Goal: Task Accomplishment & Management: Manage account settings

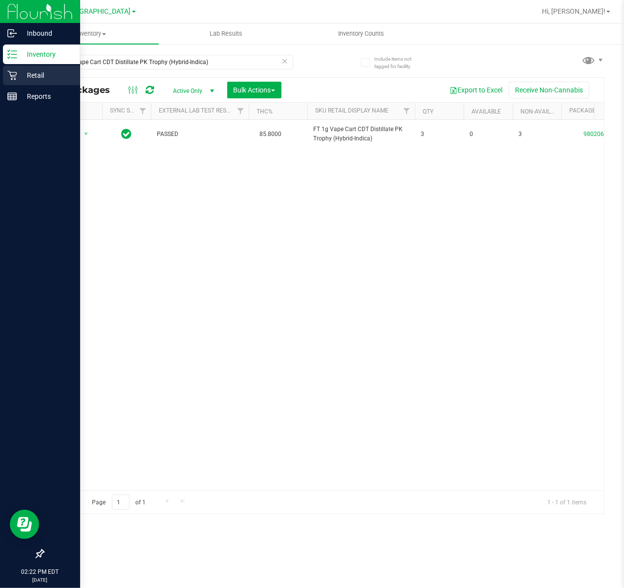
click at [9, 66] on div "Retail" at bounding box center [41, 76] width 77 height 20
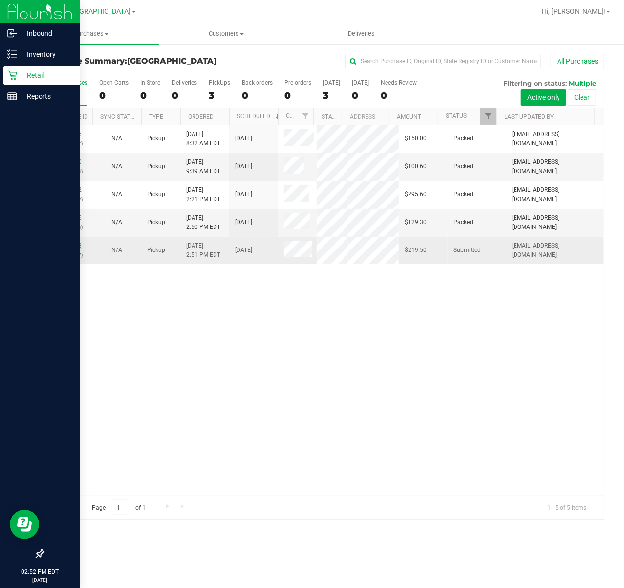
click at [74, 249] on link "11980828" at bounding box center [67, 245] width 27 height 7
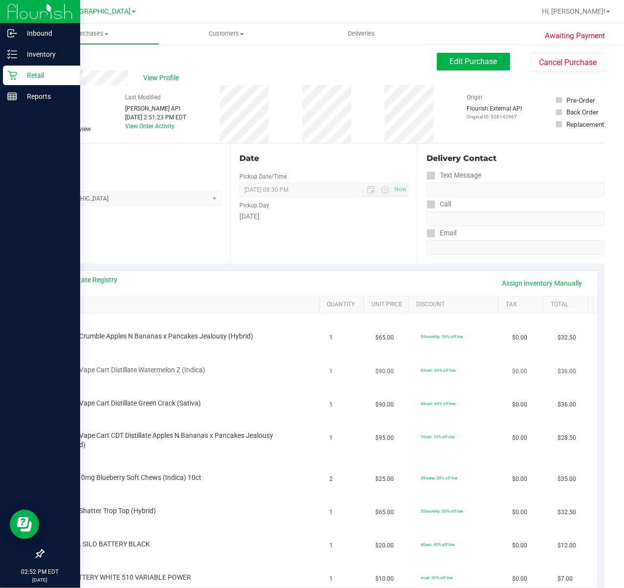
scroll to position [438, 0]
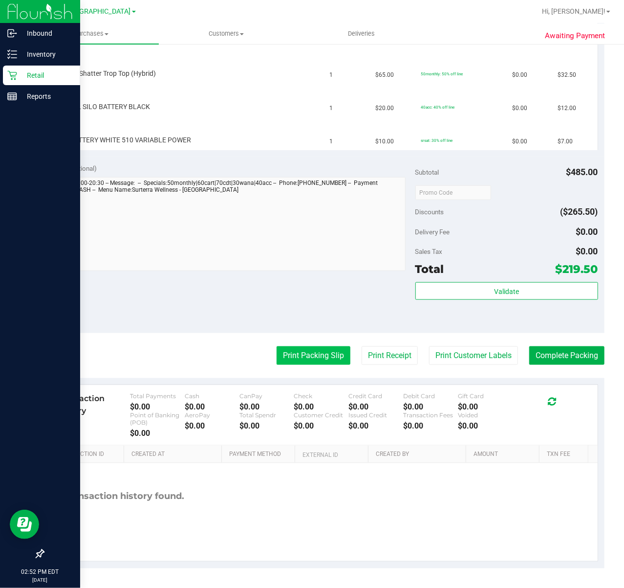
click at [329, 360] on button "Print Packing Slip" at bounding box center [314, 355] width 74 height 19
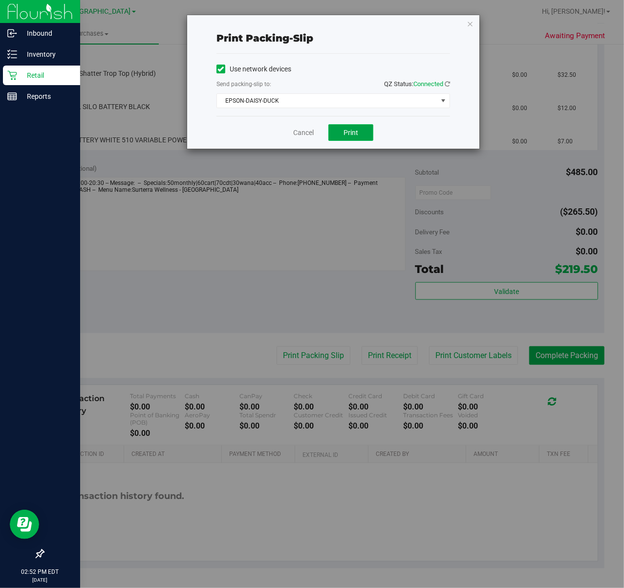
click at [350, 126] on button "Print" at bounding box center [351, 132] width 45 height 17
click at [468, 23] on div "Print packing-slip Use network devices Send packing-slip to: QZ Status: Connect…" at bounding box center [333, 81] width 292 height 133
click at [475, 26] on div "Print packing-slip Use network devices Send packing-slip to: QZ Status: Connect…" at bounding box center [333, 81] width 292 height 133
click at [469, 18] on icon "button" at bounding box center [470, 24] width 7 height 12
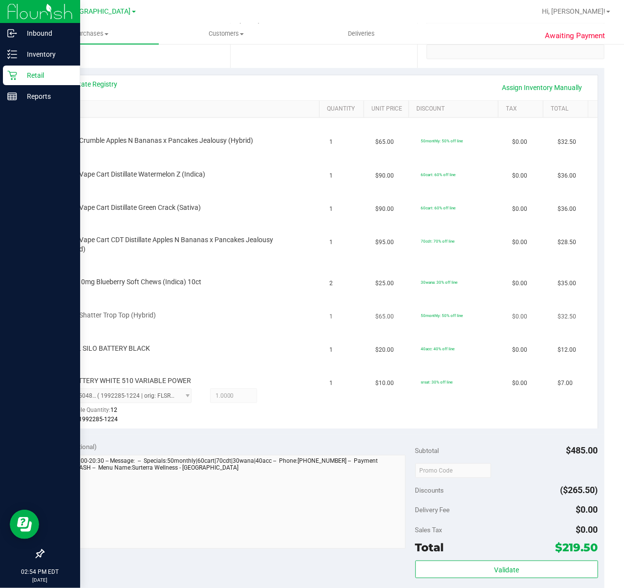
scroll to position [0, 0]
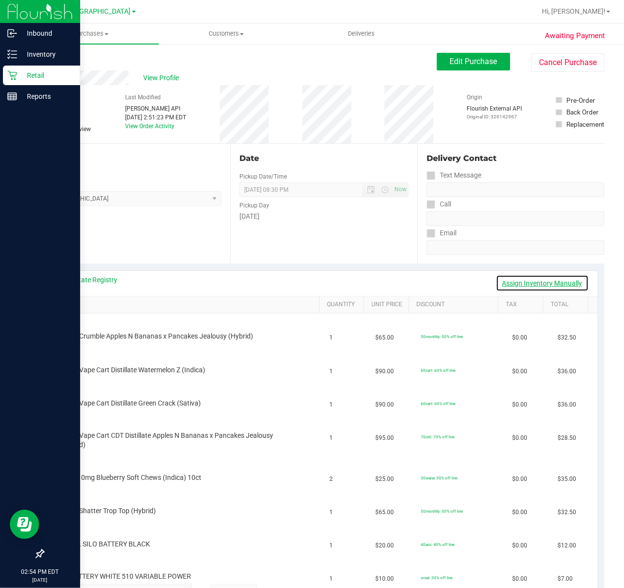
click at [524, 281] on link "Assign Inventory Manually" at bounding box center [542, 283] width 93 height 17
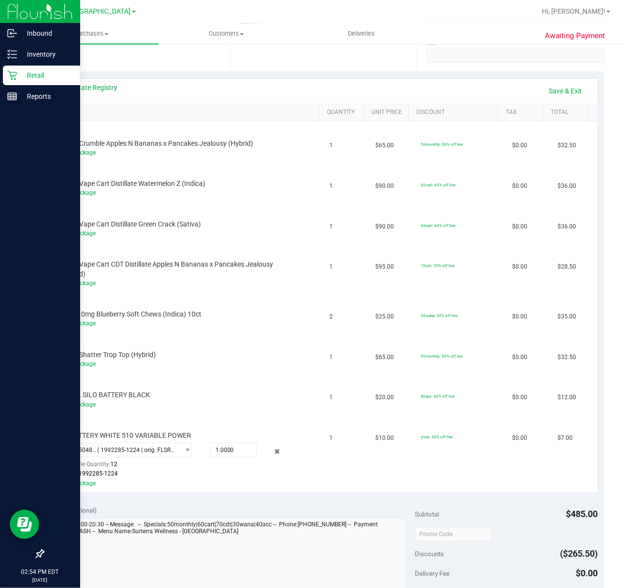
scroll to position [196, 0]
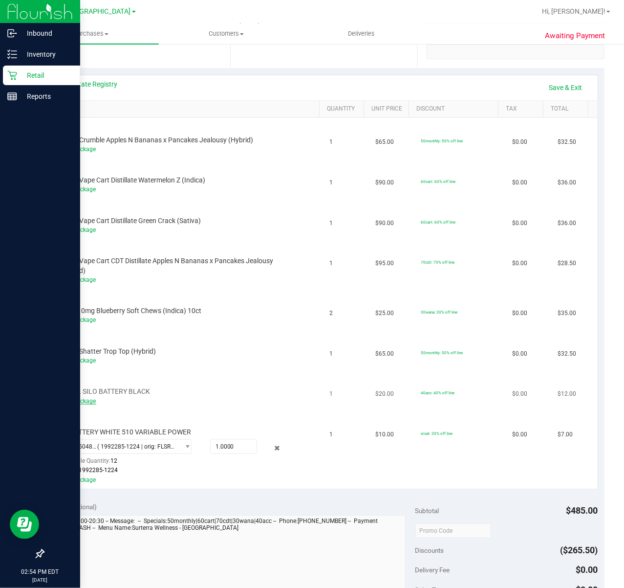
click at [79, 398] on link "Add Package" at bounding box center [78, 400] width 35 height 7
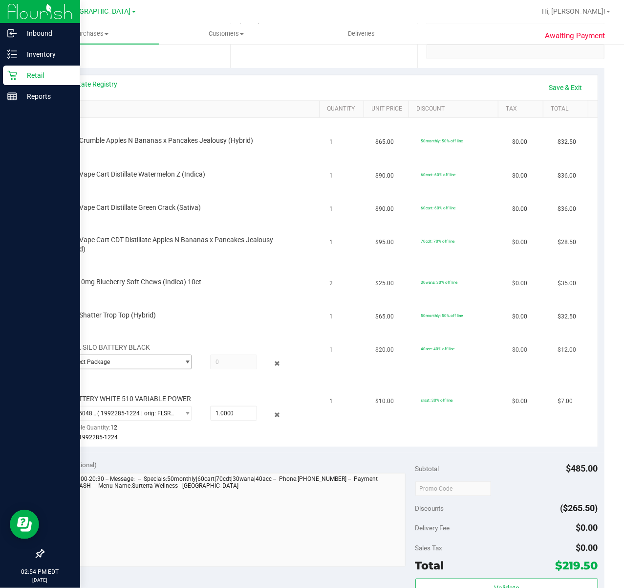
click at [120, 360] on span "Select Package" at bounding box center [120, 362] width 117 height 14
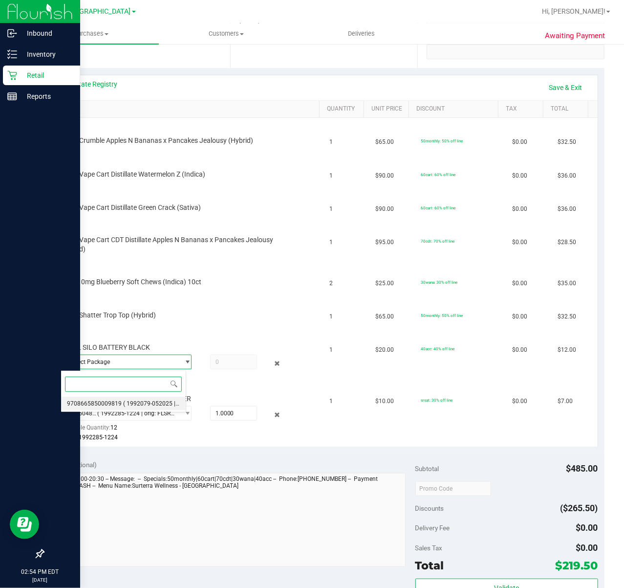
click at [120, 407] on li "9708665850009819 ( 1992079-052025 | orig: FLSRWWD-20250707-001 )" at bounding box center [123, 403] width 125 height 14
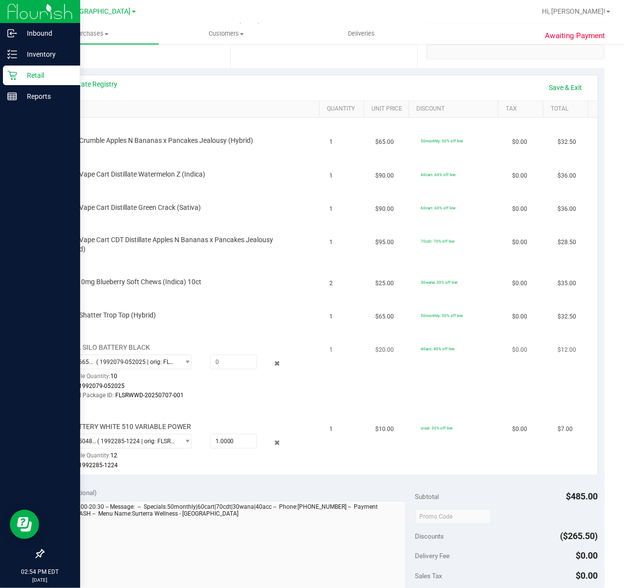
click at [216, 370] on div "9708665850009819 ( 1992079-052025 | orig: FLSRWWD-20250707-001 ) 97086658500098…" at bounding box center [179, 376] width 236 height 45
click at [213, 356] on span at bounding box center [233, 361] width 47 height 15
type input "1"
type input "1.0000"
click at [198, 402] on td "CCELL SILO BATTERY BLACK 9708665850009819 ( 1992079-052025 | orig: FLSRWWD-2025…" at bounding box center [187, 365] width 274 height 79
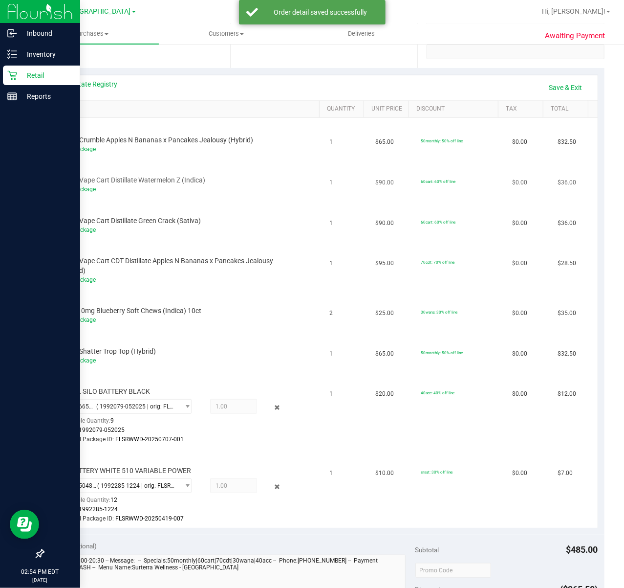
scroll to position [0, 0]
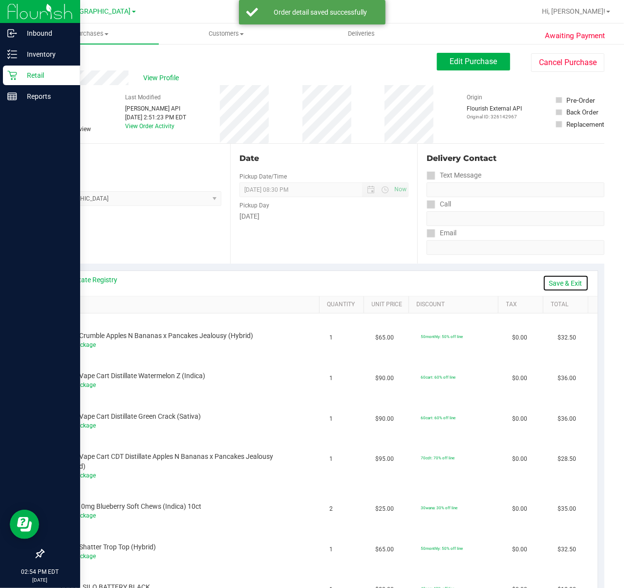
click at [566, 282] on link "Save & Exit" at bounding box center [566, 283] width 46 height 17
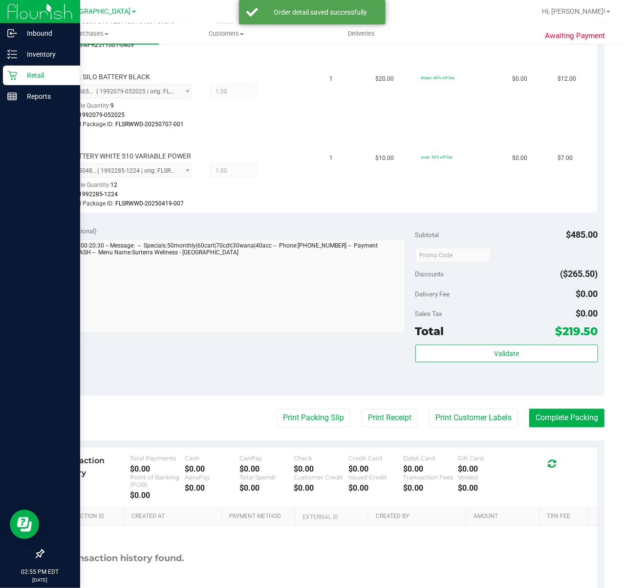
scroll to position [717, 0]
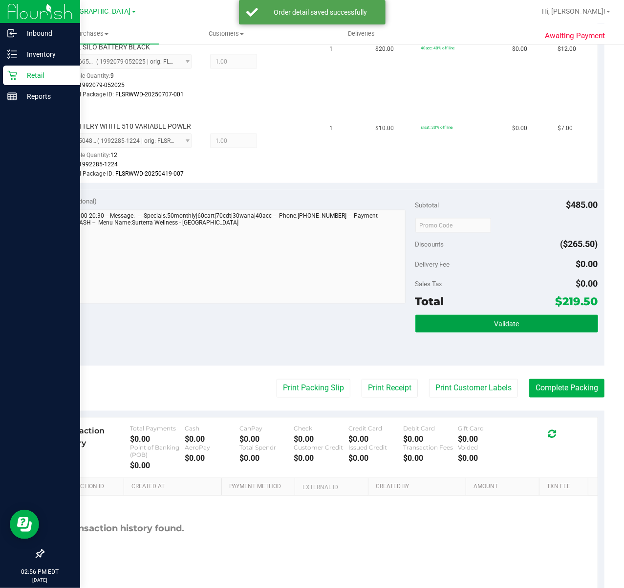
click at [489, 330] on button "Validate" at bounding box center [507, 324] width 183 height 18
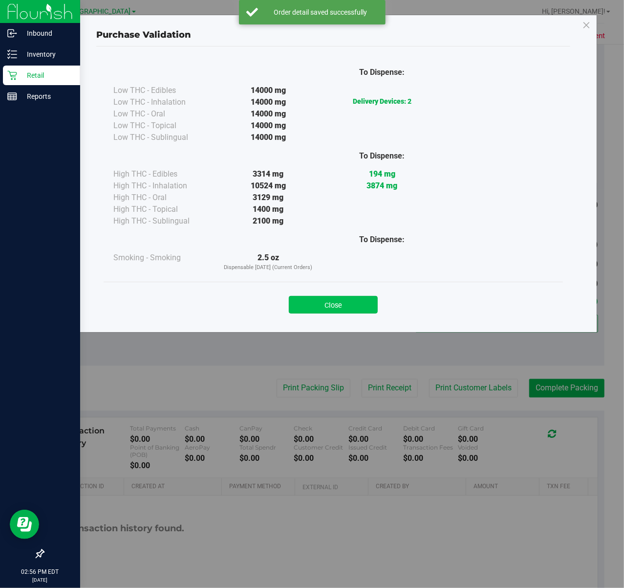
click at [303, 308] on button "Close" at bounding box center [333, 305] width 89 height 18
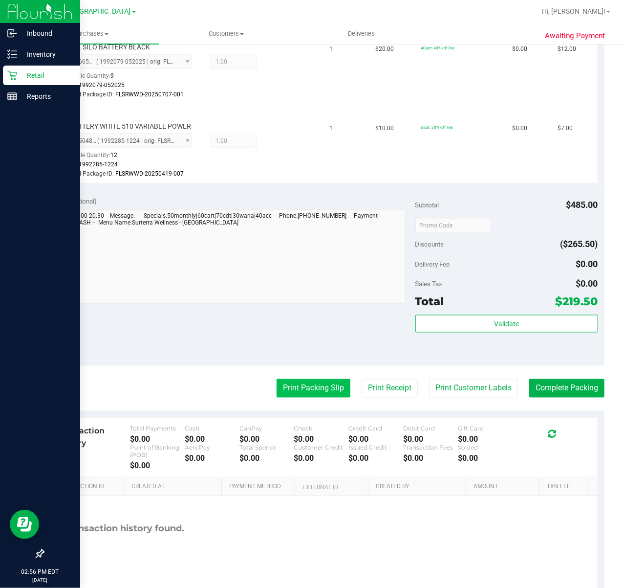
click at [293, 381] on button "Print Packing Slip" at bounding box center [314, 388] width 74 height 19
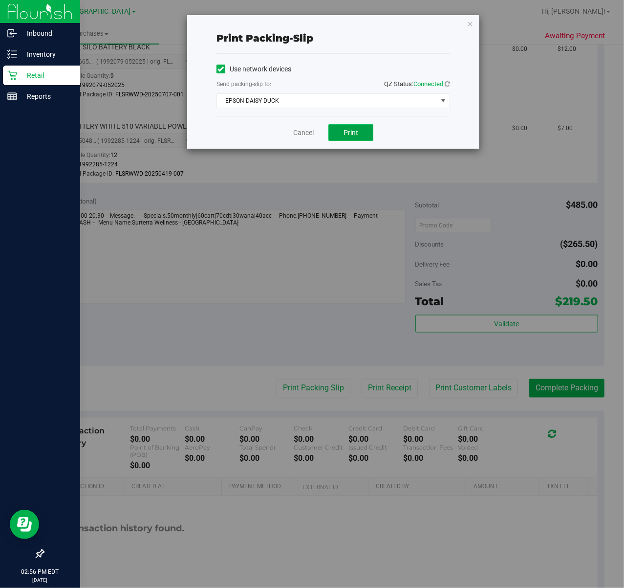
click at [343, 133] on button "Print" at bounding box center [351, 132] width 45 height 17
click at [470, 22] on icon "button" at bounding box center [470, 24] width 7 height 12
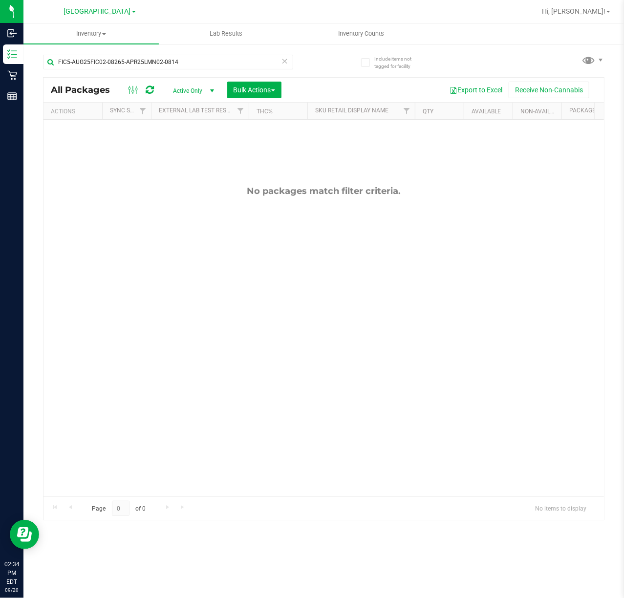
scroll to position [0, 32]
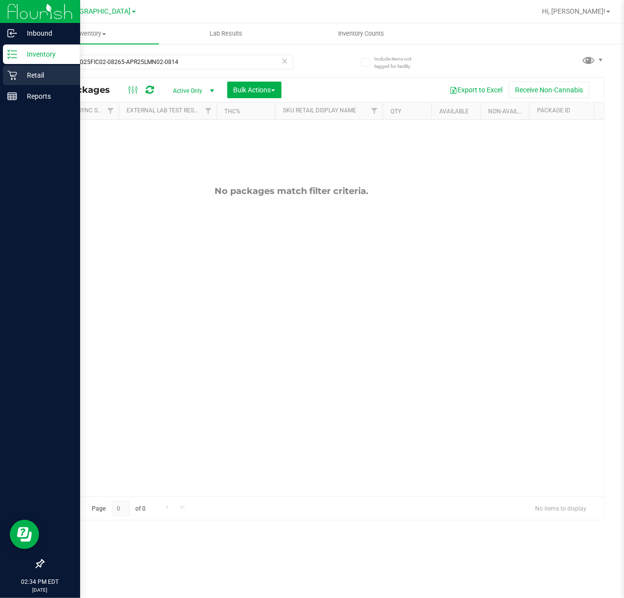
click at [20, 74] on p "Retail" at bounding box center [46, 75] width 59 height 12
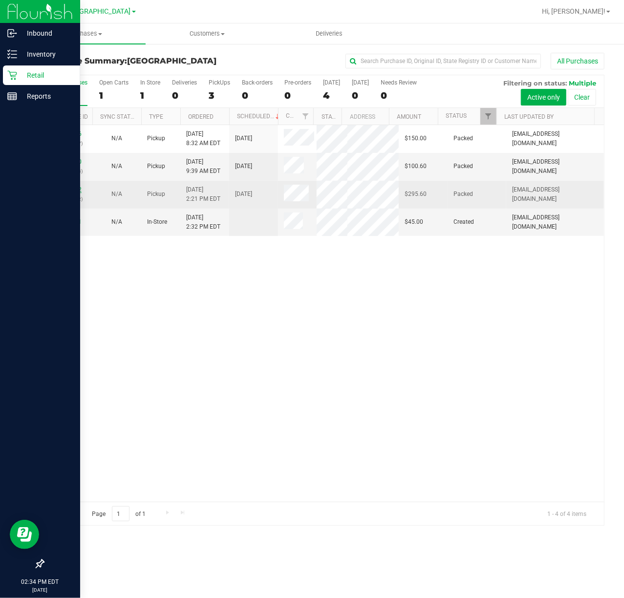
click at [66, 193] on link "11980312" at bounding box center [67, 189] width 27 height 7
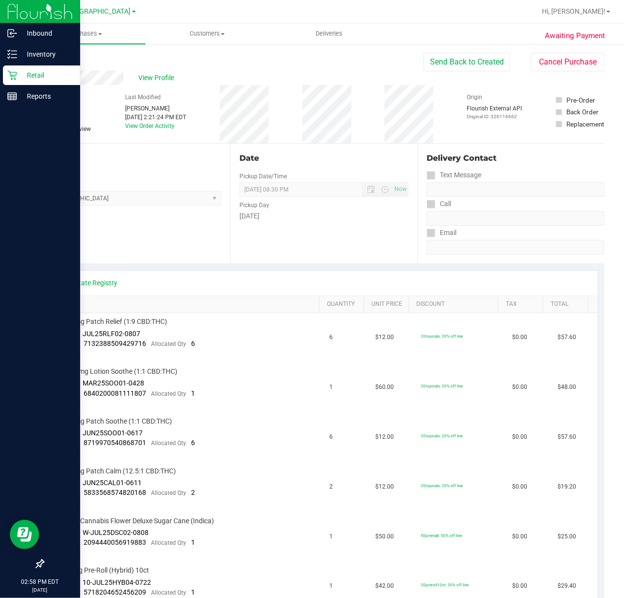
click at [12, 67] on div "Retail" at bounding box center [41, 76] width 77 height 20
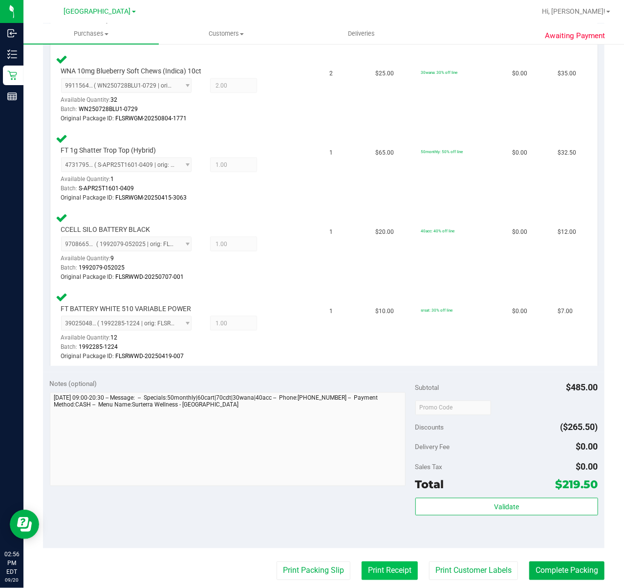
scroll to position [805, 0]
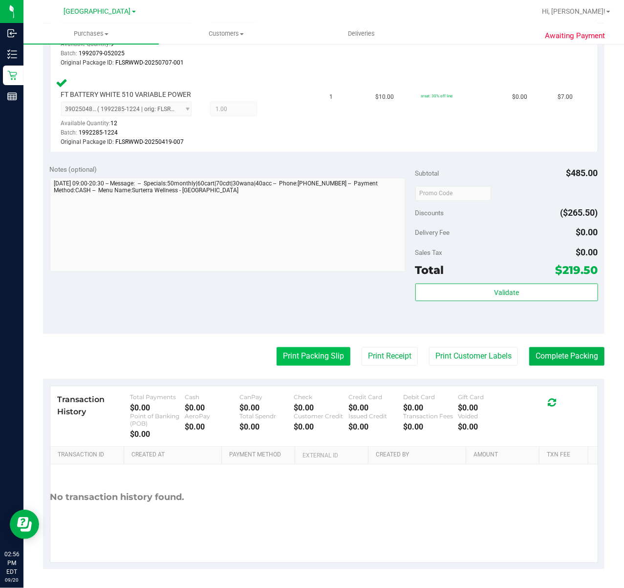
click at [306, 363] on button "Print Packing Slip" at bounding box center [314, 356] width 74 height 19
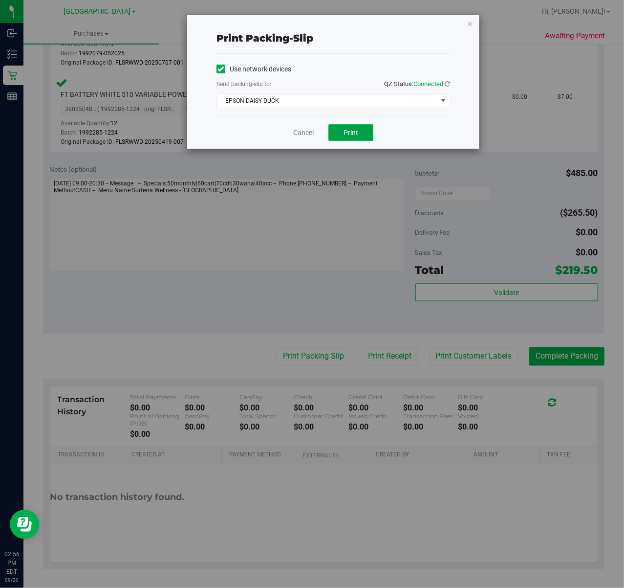
click at [360, 137] on button "Print" at bounding box center [351, 132] width 45 height 17
click at [470, 23] on icon "button" at bounding box center [470, 24] width 7 height 12
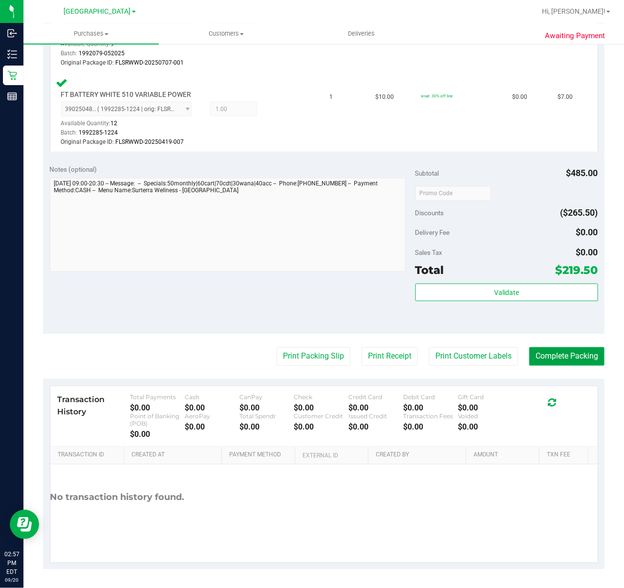
click at [542, 355] on button "Complete Packing" at bounding box center [566, 356] width 75 height 19
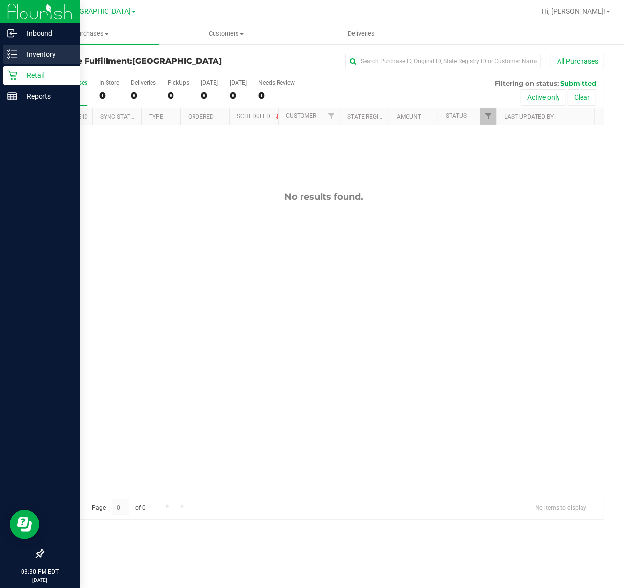
click at [26, 58] on p "Inventory" at bounding box center [46, 54] width 59 height 12
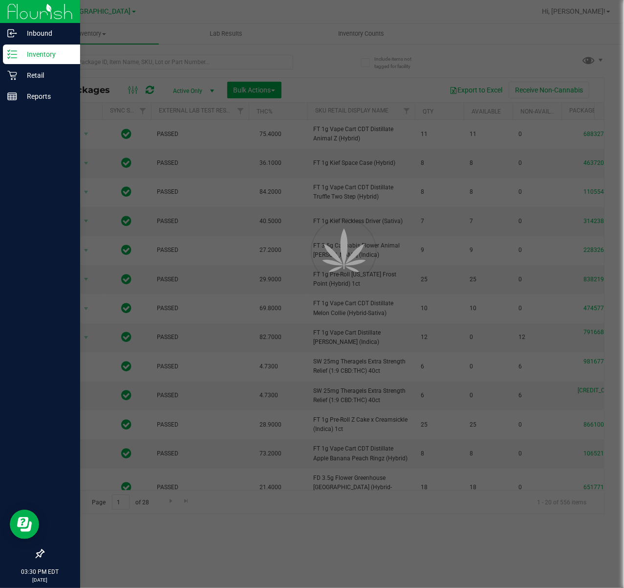
click at [110, 60] on div at bounding box center [312, 294] width 624 height 588
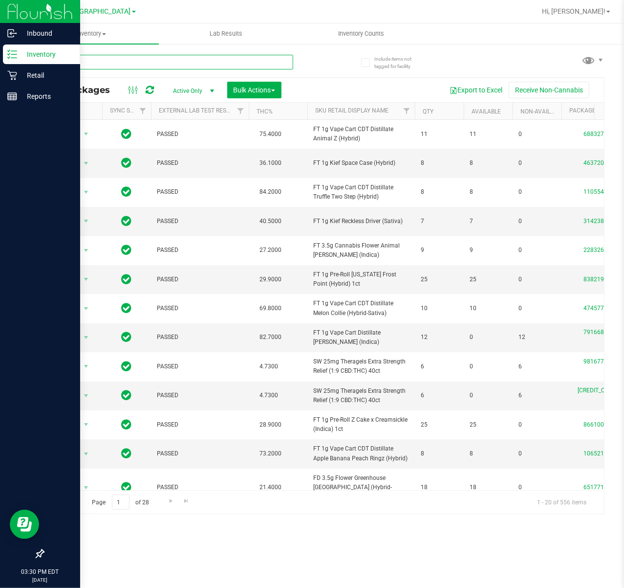
click at [110, 60] on input "text" at bounding box center [168, 62] width 250 height 15
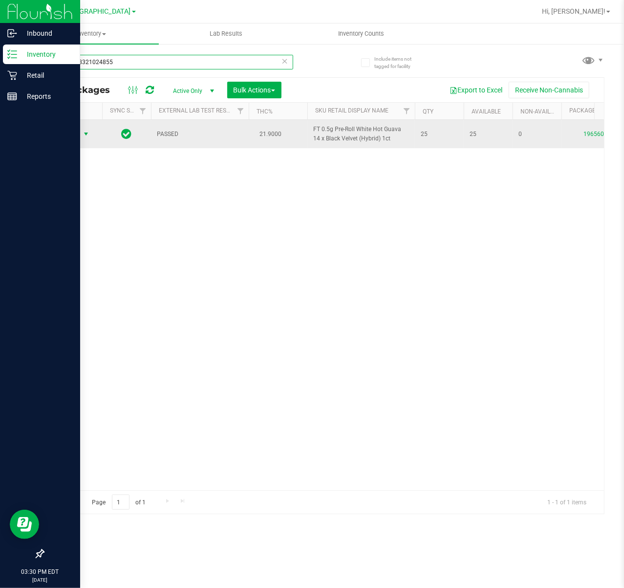
type input "1965608321024855"
click at [67, 131] on span "Action" at bounding box center [66, 134] width 26 height 14
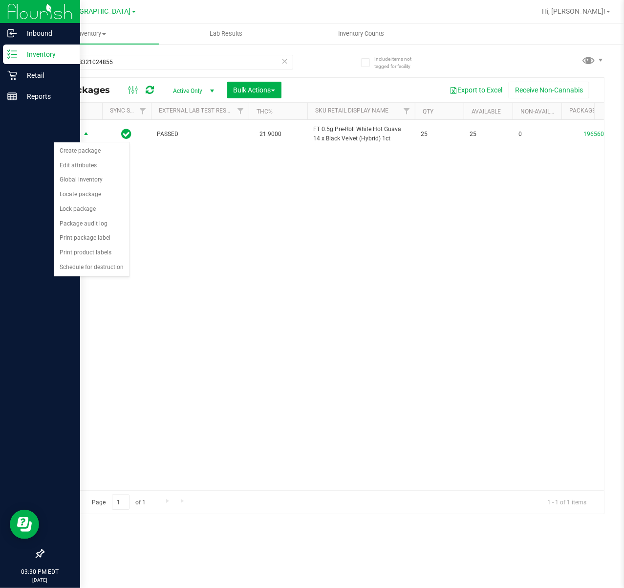
click at [301, 239] on div "Action Action Create package Edit attributes Global inventory Locate package Lo…" at bounding box center [324, 305] width 561 height 370
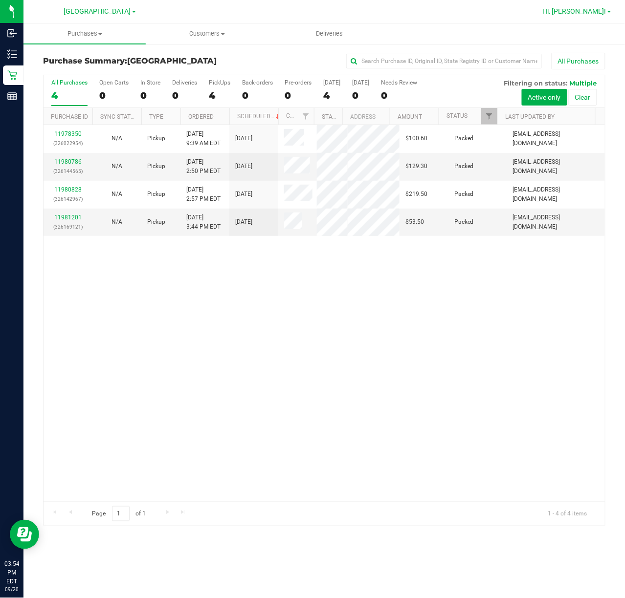
click at [599, 7] on span "Hi, [PERSON_NAME]!" at bounding box center [575, 11] width 64 height 8
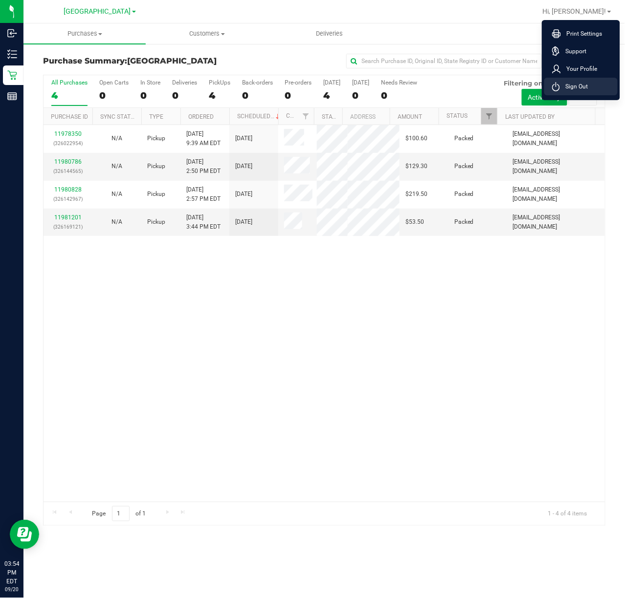
click at [568, 86] on span "Sign Out" at bounding box center [574, 87] width 28 height 10
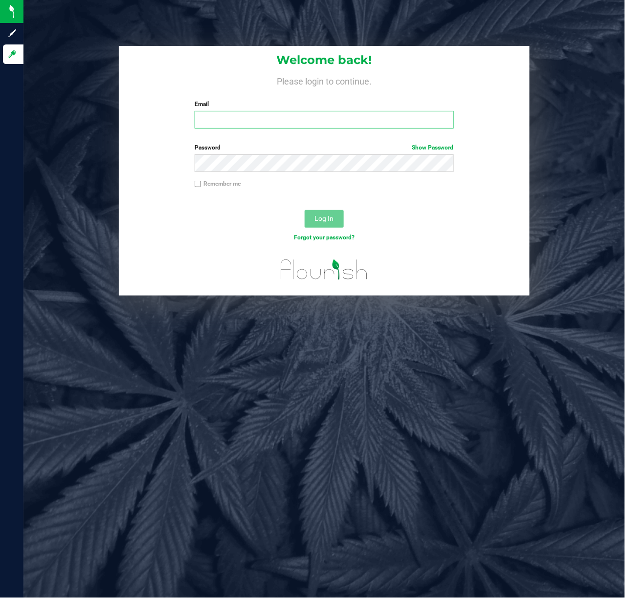
click at [310, 116] on input "Email" at bounding box center [324, 120] width 259 height 18
type input "g"
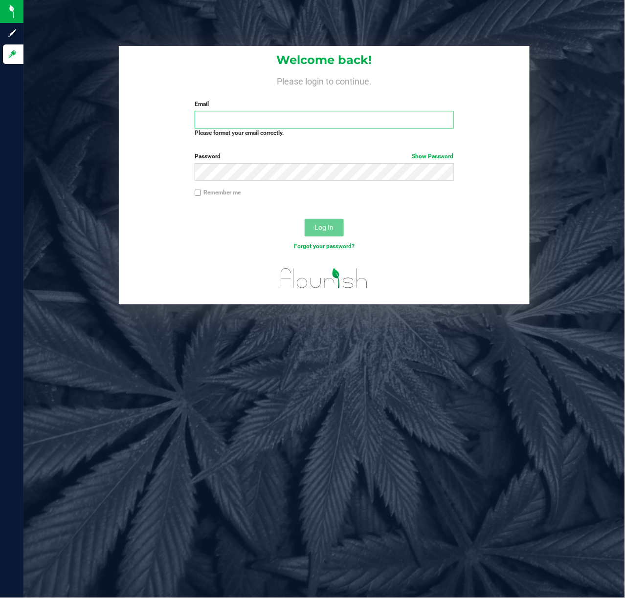
type input "="
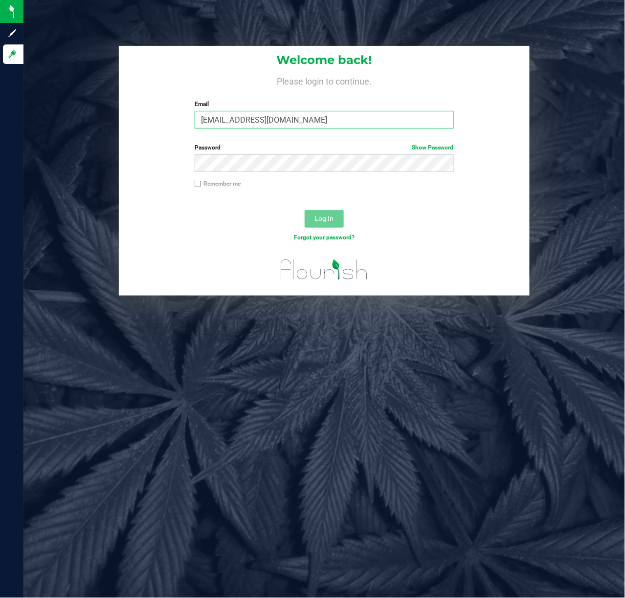
type input "[EMAIL_ADDRESS][DOMAIN_NAME]"
click at [305, 210] on button "Log In" at bounding box center [324, 219] width 39 height 18
